Goal: Information Seeking & Learning: Learn about a topic

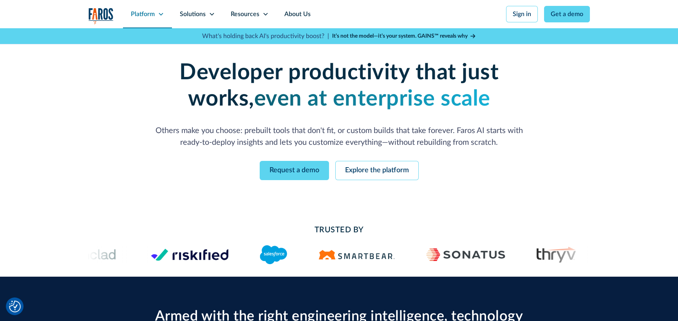
click at [152, 16] on div "Platform" at bounding box center [143, 13] width 24 height 9
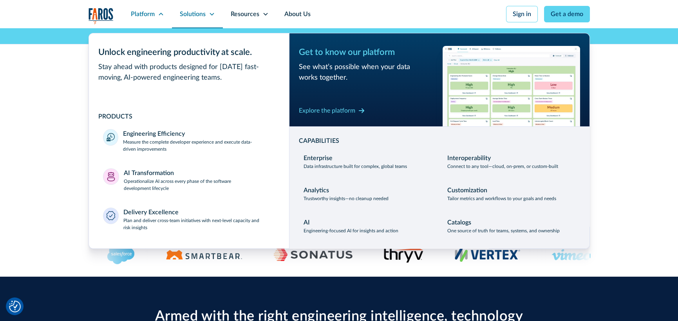
click at [199, 12] on div "Solutions" at bounding box center [193, 13] width 26 height 9
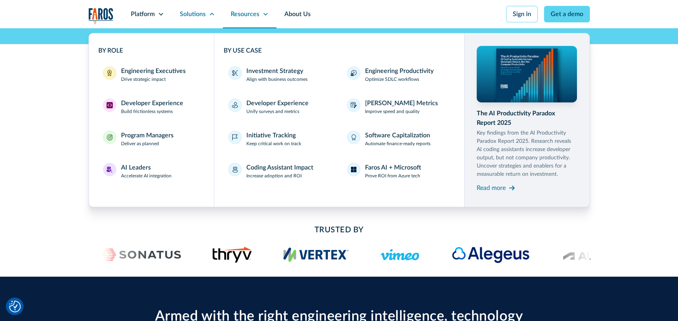
click at [227, 14] on div "Resources" at bounding box center [250, 14] width 54 height 28
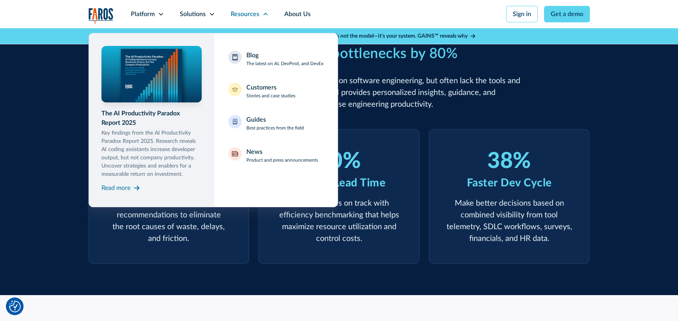
scroll to position [358, 0]
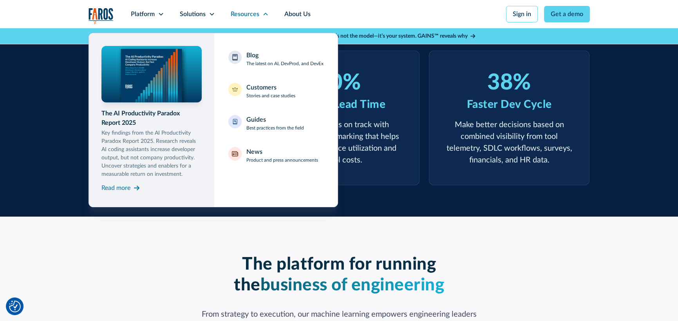
click at [630, 123] on div "Armed with the right engineering intelligence, technology teams can reduce bott…" at bounding box center [339, 67] width 678 height 298
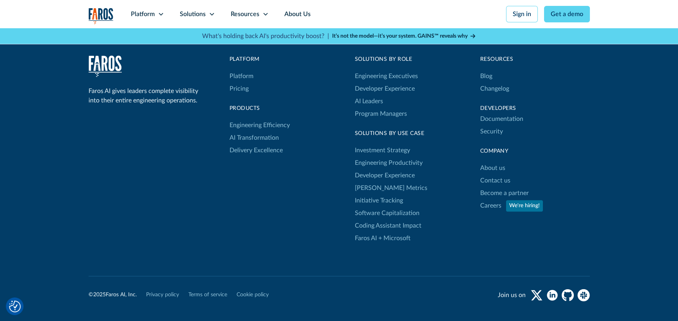
scroll to position [2513, 0]
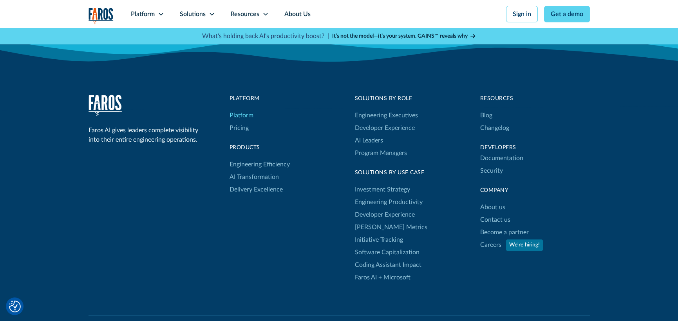
click at [242, 112] on link "Platform" at bounding box center [242, 115] width 24 height 13
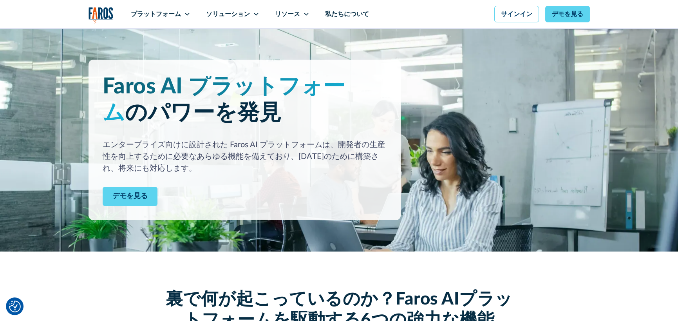
click at [91, 11] on img "家" at bounding box center [101, 15] width 25 height 16
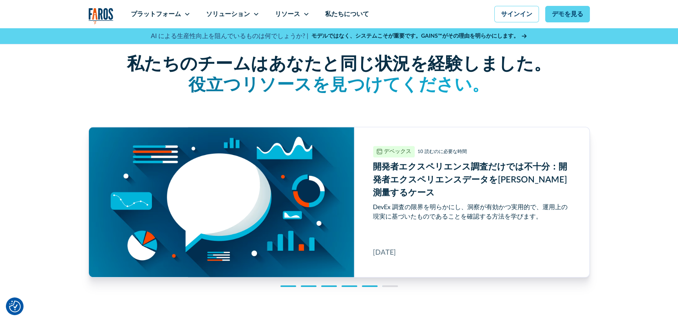
scroll to position [1959, 0]
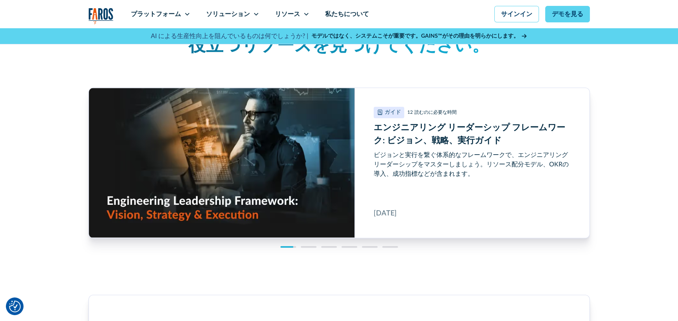
click at [310, 246] on div at bounding box center [309, 247] width 16 height 2
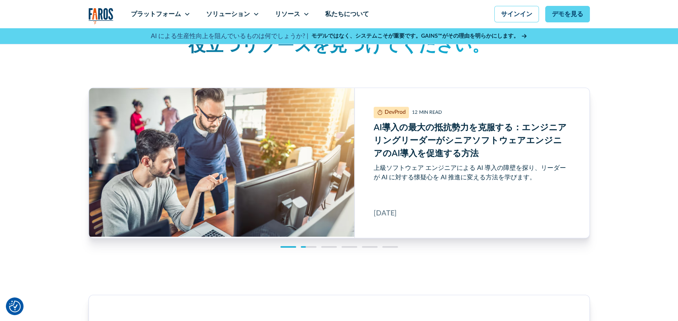
click at [333, 247] on div "私たちのチームはあなたと同じ状況を経験しました。 役立つリソースを見つけてください。 ガイド 12 読むのに必要な時間 エンジニアリング リーダーシップ フレ…" at bounding box center [340, 126] width 502 height 298
click at [330, 246] on div at bounding box center [329, 247] width 16 height 2
click at [331, 246] on div at bounding box center [329, 247] width 16 height 2
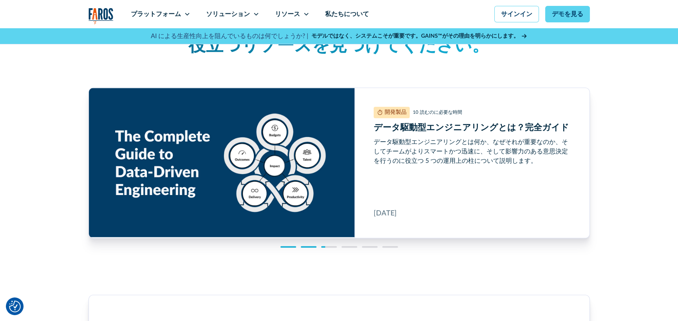
click at [349, 246] on div at bounding box center [340, 247] width 118 height 2
click at [349, 249] on div "私たちのチームはあなたと同じ状況を経験しました。 役立つリソースを見つけてください。 ガイド 12 読むのに必要な時間 エンジニアリング リーダーシップ フレ…" at bounding box center [340, 126] width 502 height 298
click at [351, 248] on div "私たちのチームはあなたと同じ状況を経験しました。 役立つリソースを見つけてください。 ガイド 12 読むのに必要な時間 エンジニアリング リーダーシップ フレ…" at bounding box center [340, 126] width 502 height 298
click at [351, 246] on div "私たちのチームはあなたと同じ状況を経験しました。 役立つリソースを見つけてください。 ガイド 12 読むのに必要な時間 エンジニアリング リーダーシップ フレ…" at bounding box center [340, 126] width 502 height 298
click at [352, 246] on div at bounding box center [350, 247] width 16 height 2
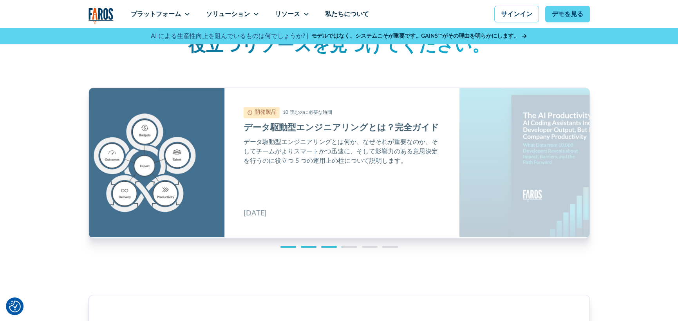
click at [353, 246] on div at bounding box center [350, 247] width 16 height 2
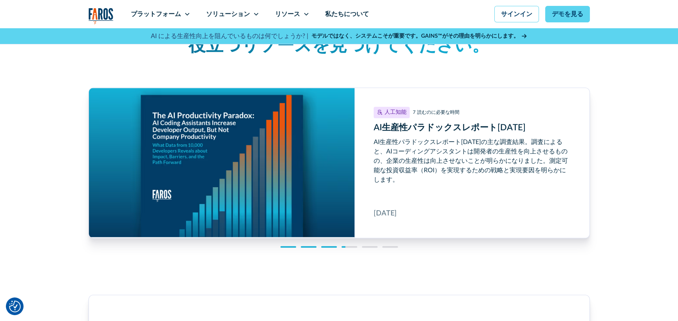
click at [368, 246] on div at bounding box center [370, 247] width 16 height 2
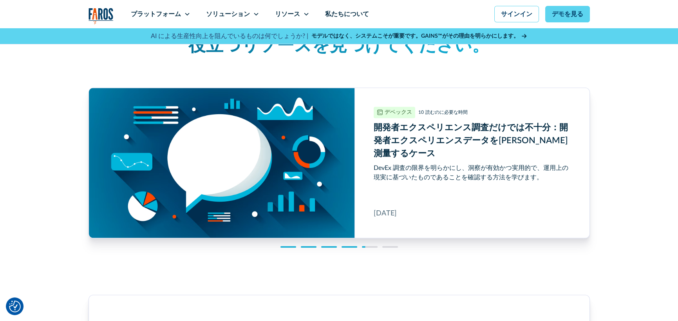
click at [390, 246] on div "私たちのチームはあなたと同じ状況を経験しました。 役立つリソースを見つけてください。 ガイド 12 読むのに必要な時間 エンジニアリング リーダーシップ フレ…" at bounding box center [340, 126] width 502 height 298
click at [391, 246] on div at bounding box center [390, 247] width 16 height 2
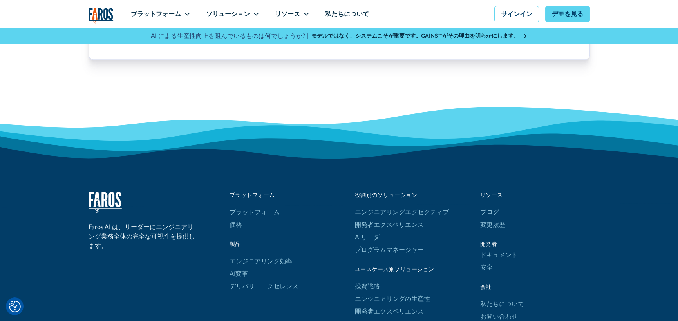
scroll to position [2508, 0]
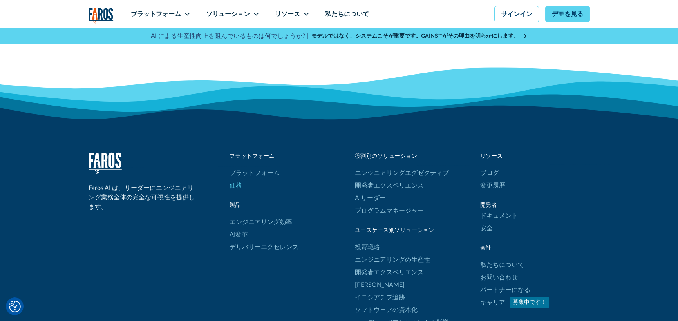
click at [236, 182] on font "価格" at bounding box center [236, 185] width 13 height 6
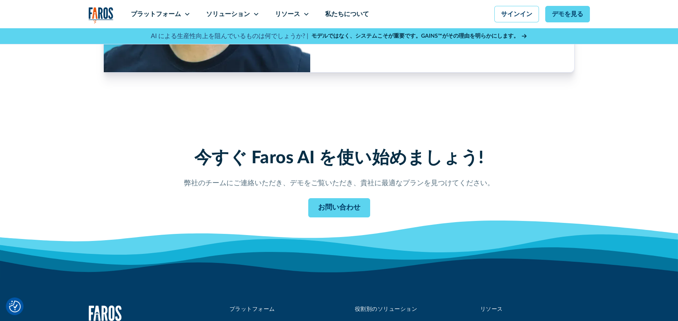
scroll to position [784, 0]
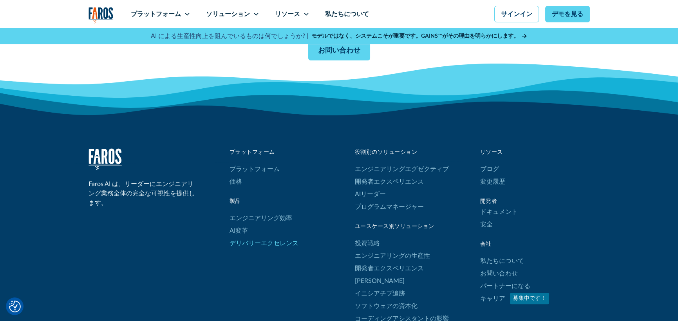
click at [259, 241] on font "デリバリーエクセレンス" at bounding box center [264, 243] width 69 height 6
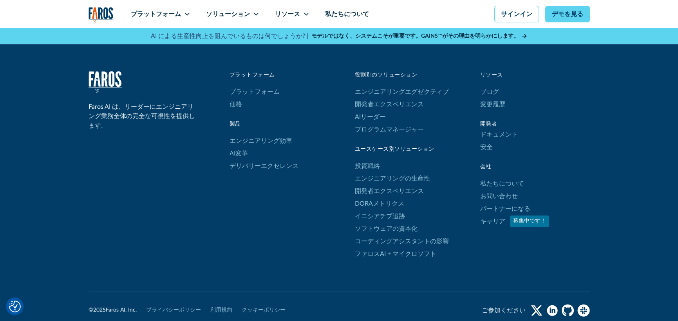
scroll to position [2390, 0]
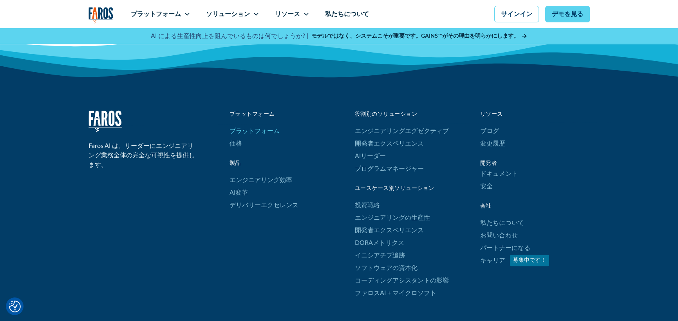
click at [243, 128] on font "プラットフォーム" at bounding box center [255, 131] width 50 height 6
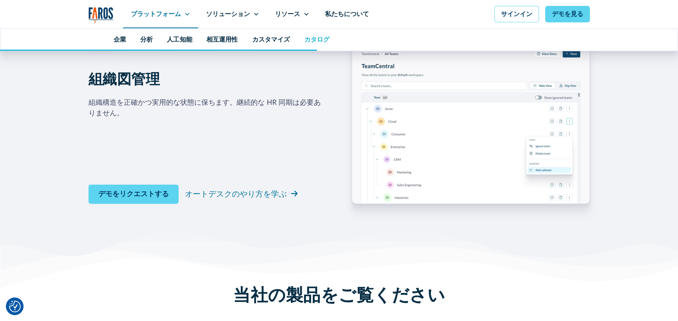
scroll to position [3516, 0]
